Goal: Navigation & Orientation: Find specific page/section

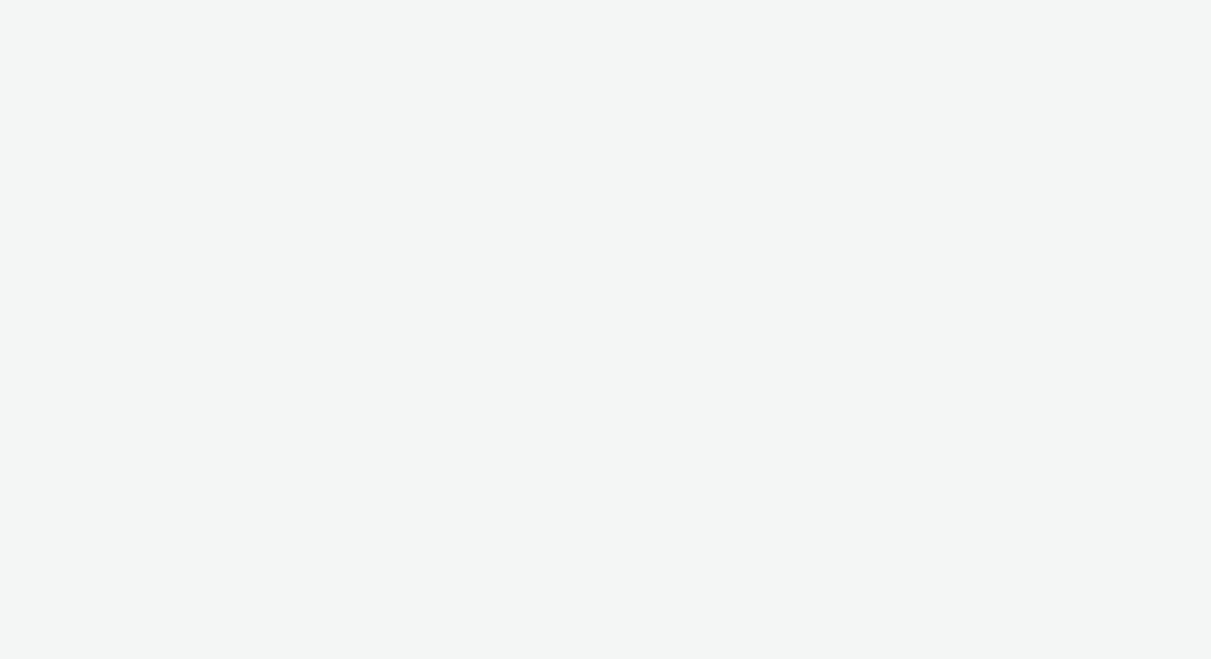
select select "05e4c2ac-d3f5-4e05-a1ef-6c5f68045122"
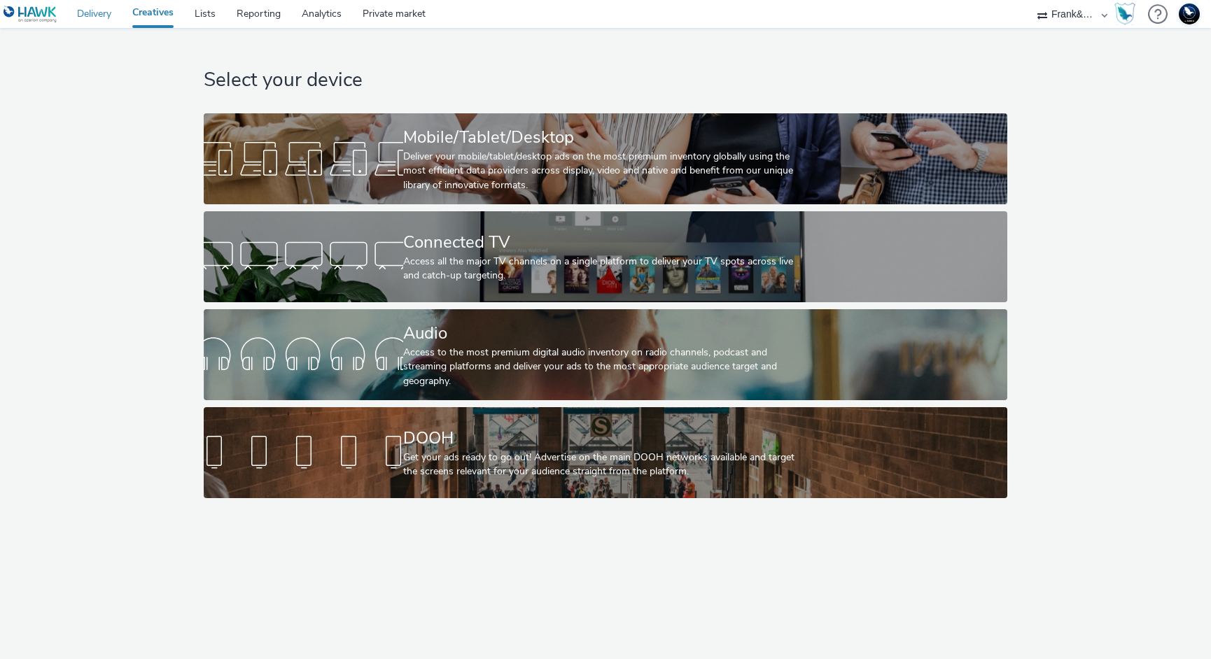
click at [102, 15] on link "Delivery" at bounding box center [94, 14] width 55 height 28
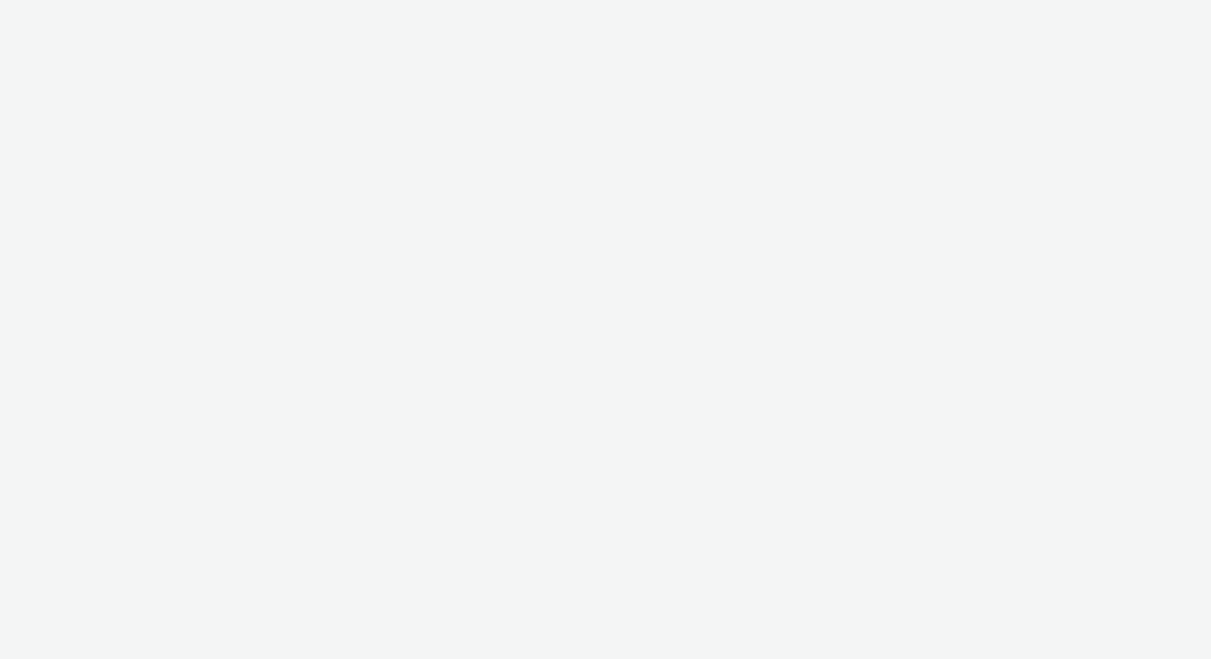
select select "05e4c2ac-d3f5-4e05-a1ef-6c5f68045122"
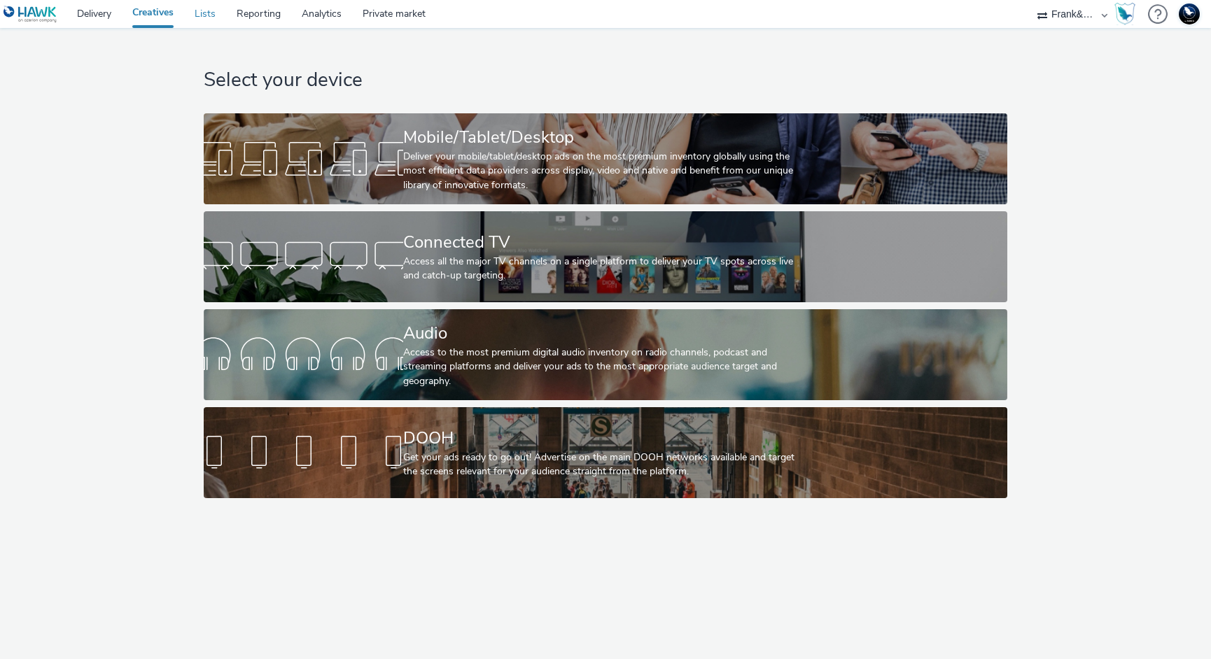
click at [203, 18] on link "Lists" at bounding box center [205, 14] width 42 height 28
